Goal: Transaction & Acquisition: Purchase product/service

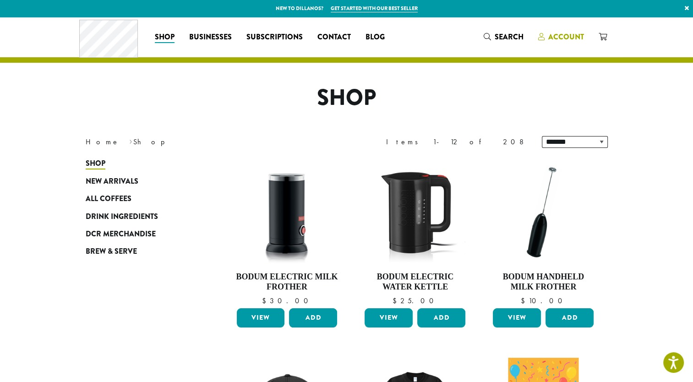
click at [563, 37] on span "Account" at bounding box center [566, 37] width 36 height 11
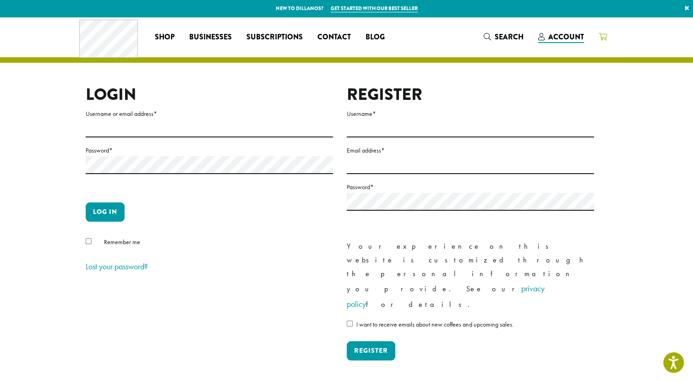
click at [599, 38] on icon at bounding box center [603, 36] width 8 height 7
